Goal: Transaction & Acquisition: Download file/media

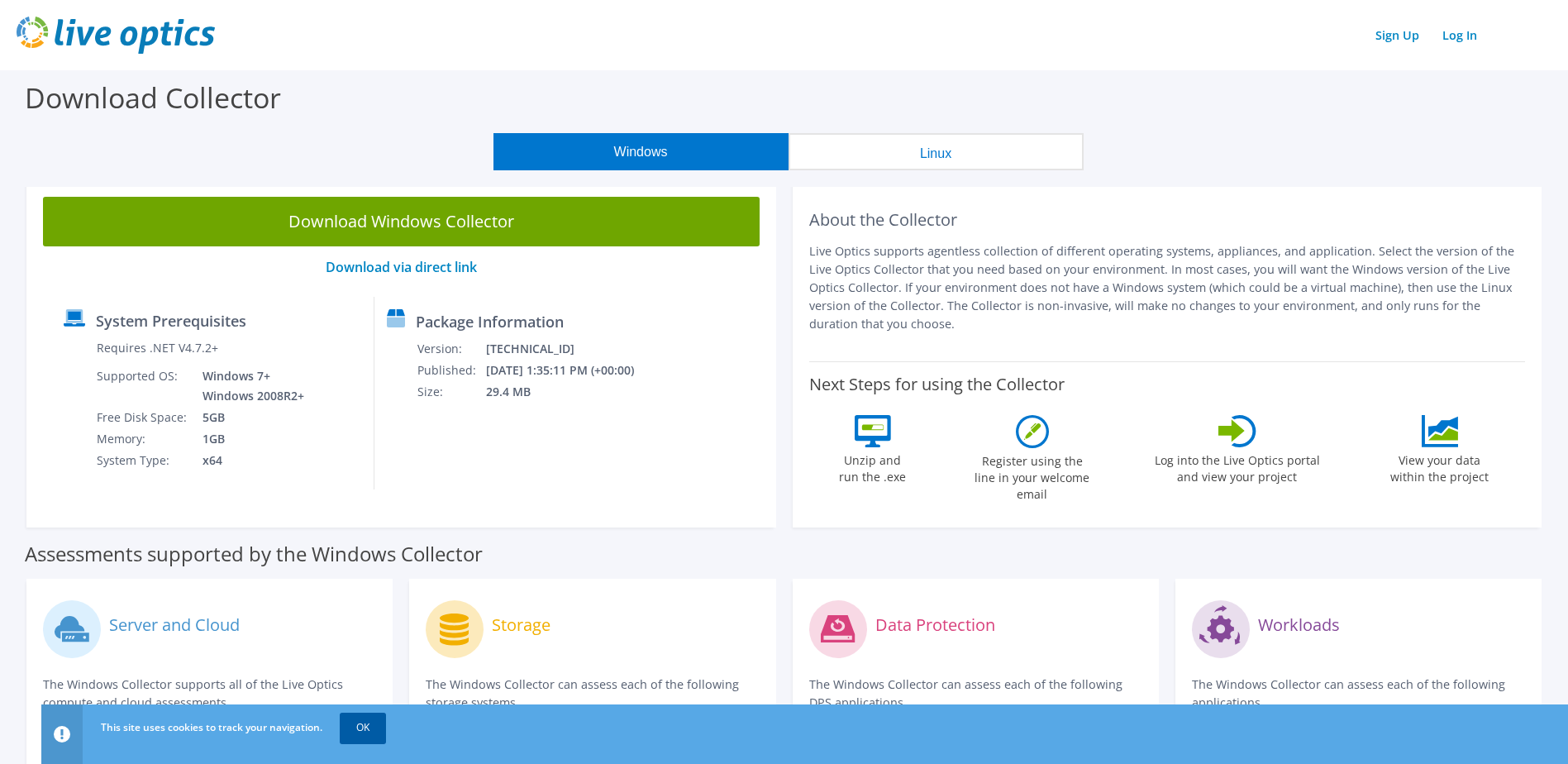
click at [365, 727] on link "OK" at bounding box center [363, 728] width 46 height 30
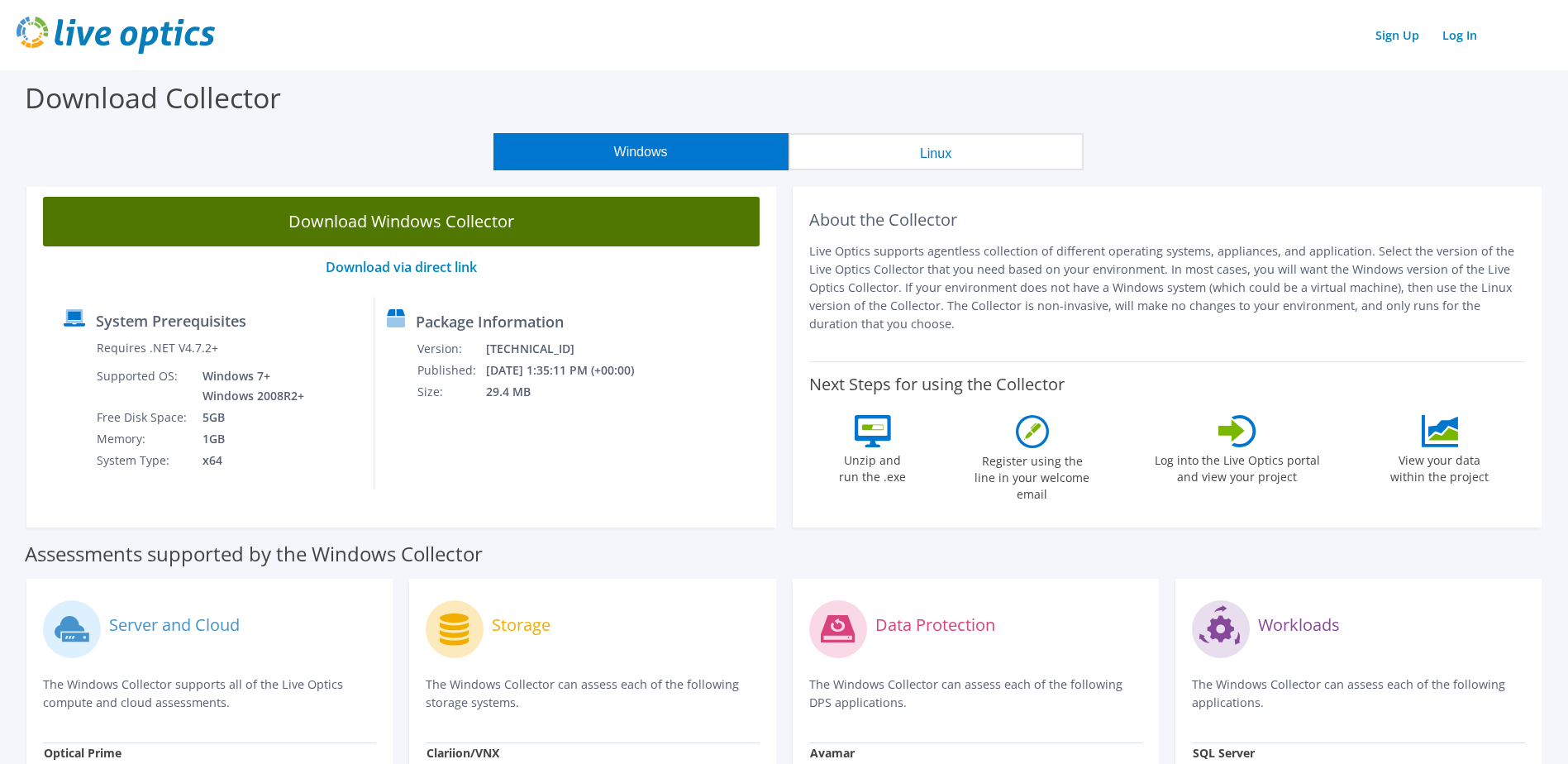
click at [443, 222] on link "Download Windows Collector" at bounding box center [401, 221] width 717 height 50
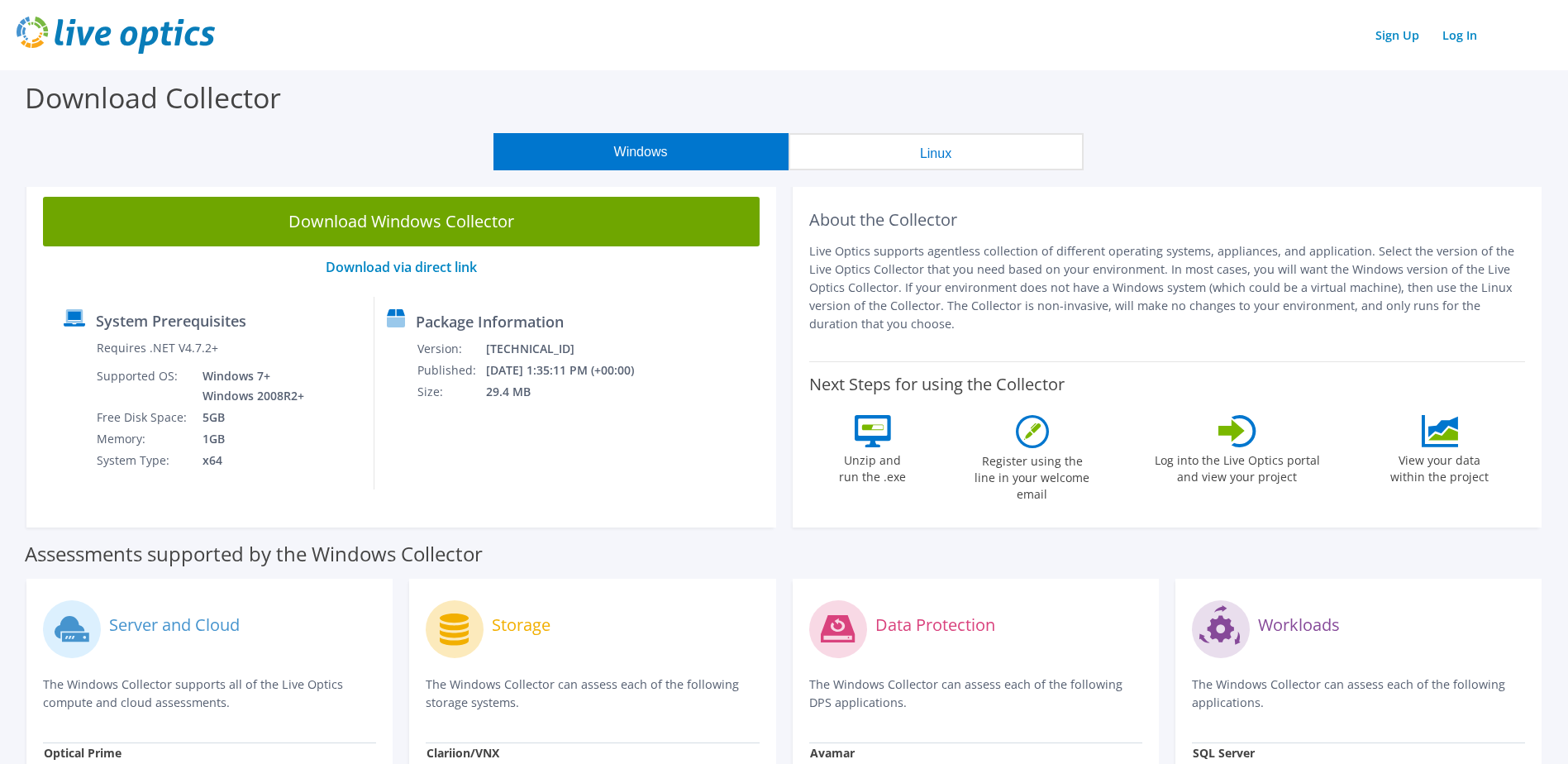
click at [985, 89] on div "Download Collector" at bounding box center [784, 101] width 1552 height 63
